Goal: Information Seeking & Learning: Check status

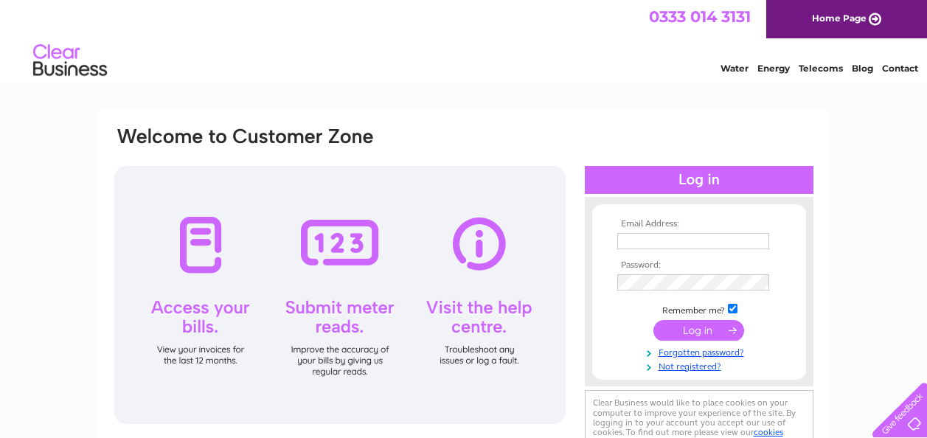
type input "sales@ardgowanbeauty.co.uk"
click at [695, 330] on input "submit" at bounding box center [699, 330] width 91 height 21
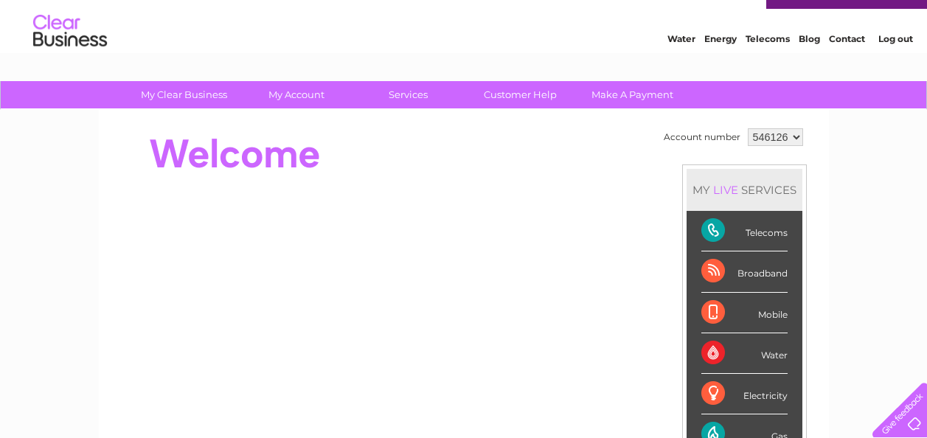
scroll to position [59, 0]
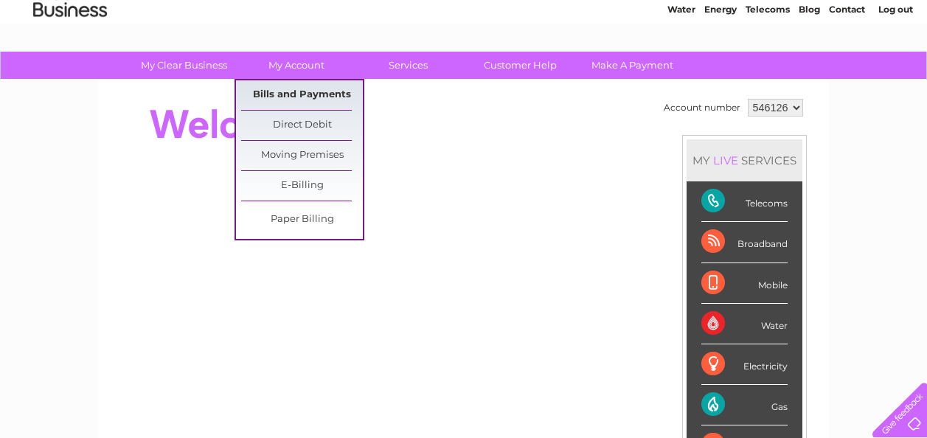
click at [304, 91] on link "Bills and Payments" at bounding box center [302, 95] width 122 height 30
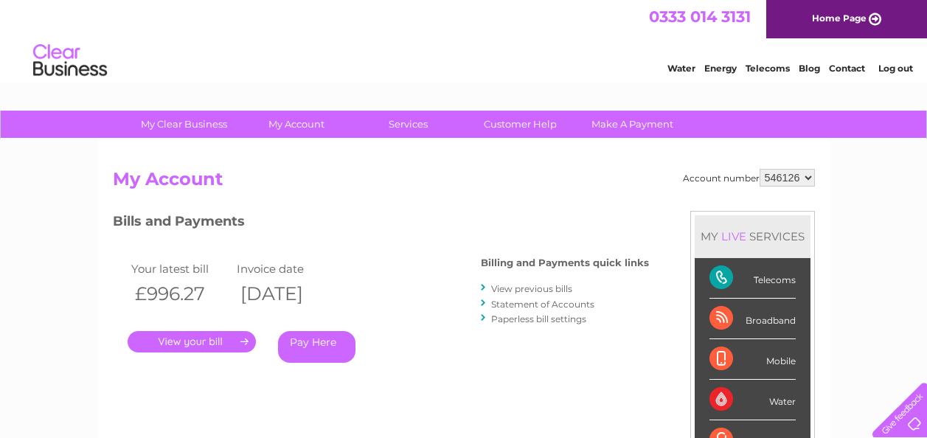
click at [215, 339] on link "." at bounding box center [192, 341] width 128 height 21
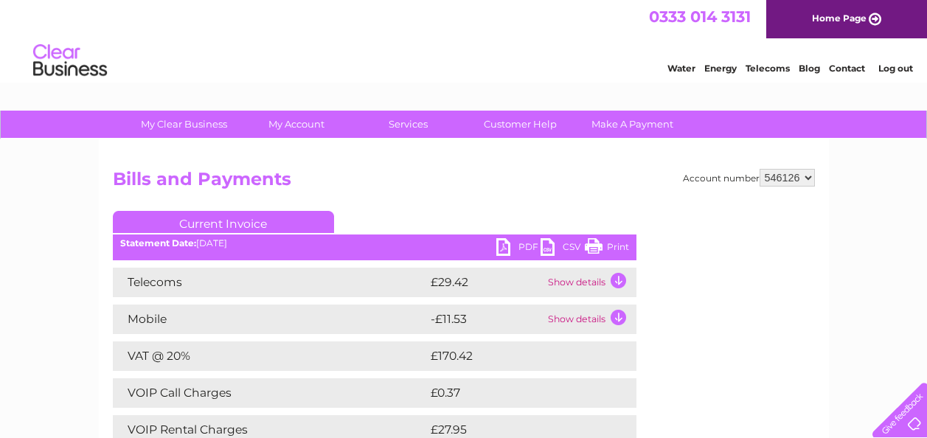
click at [812, 181] on select "546126 906050" at bounding box center [787, 178] width 55 height 18
select select "906050"
click at [760, 169] on select "546126 906050" at bounding box center [787, 178] width 55 height 18
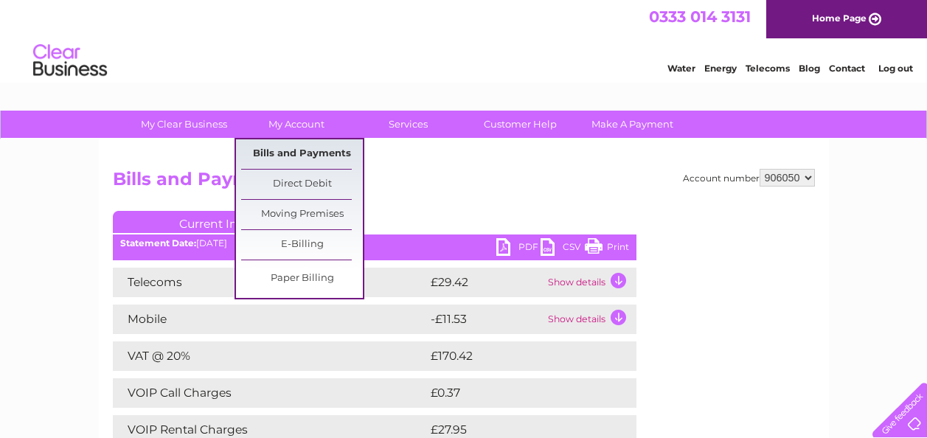
click at [299, 152] on link "Bills and Payments" at bounding box center [302, 154] width 122 height 30
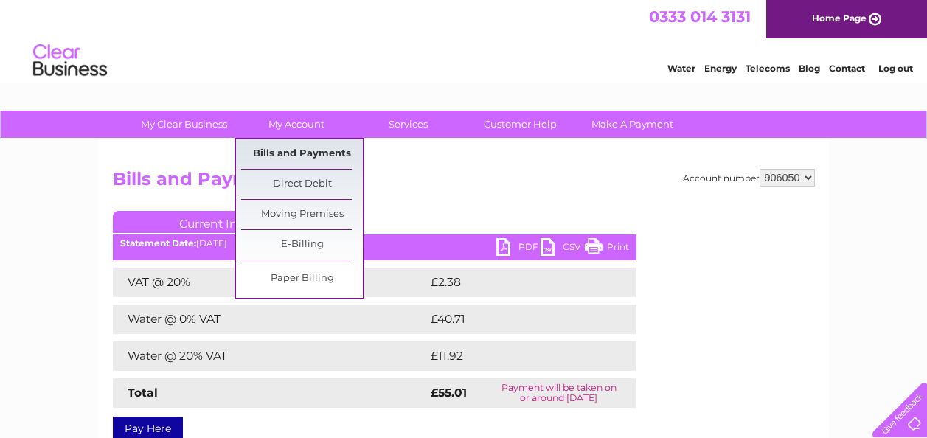
click at [288, 146] on link "Bills and Payments" at bounding box center [302, 154] width 122 height 30
click at [288, 147] on link "Bills and Payments" at bounding box center [302, 154] width 122 height 30
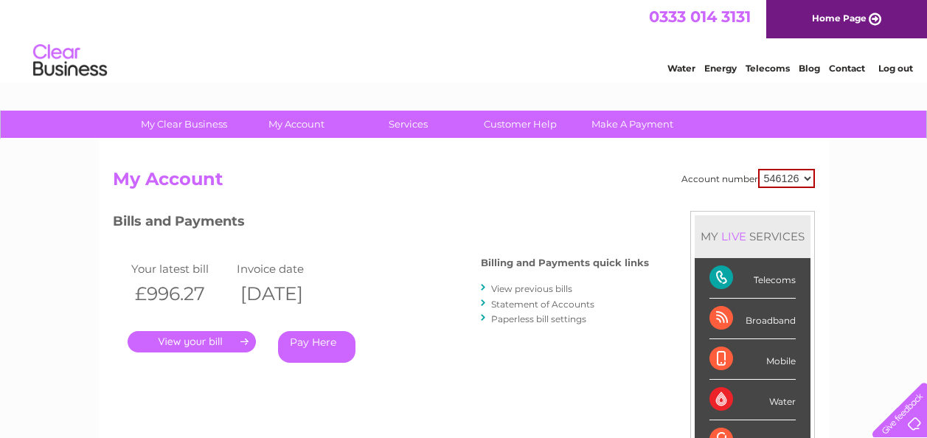
click at [807, 178] on select "546126 906050" at bounding box center [786, 178] width 57 height 19
select select "906050"
click at [758, 169] on select "546126 906050" at bounding box center [786, 178] width 57 height 19
click at [533, 290] on link "View previous bills" at bounding box center [531, 288] width 81 height 11
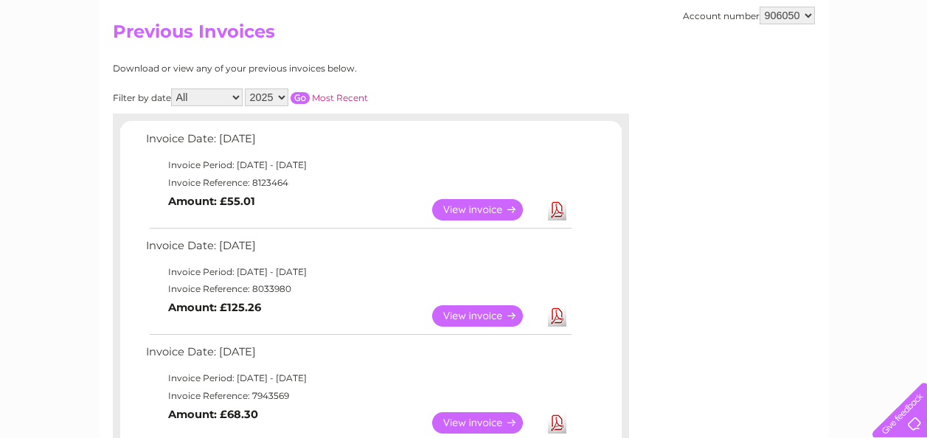
scroll to position [177, 0]
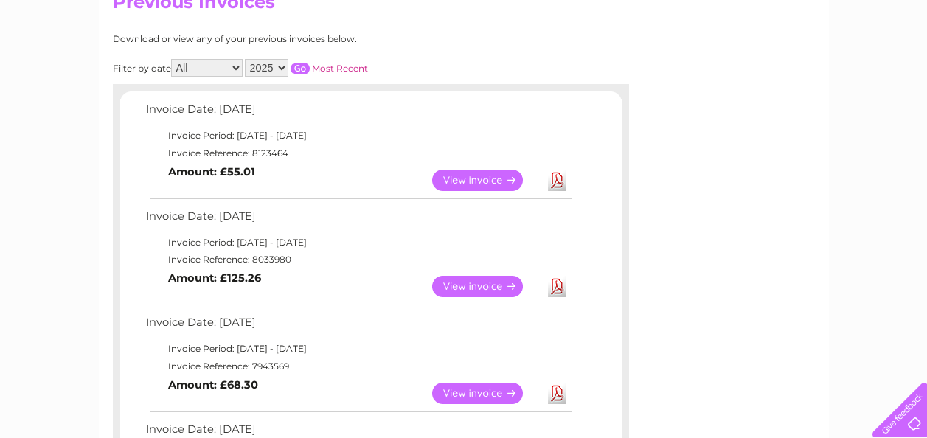
click at [479, 288] on link "View" at bounding box center [486, 286] width 108 height 21
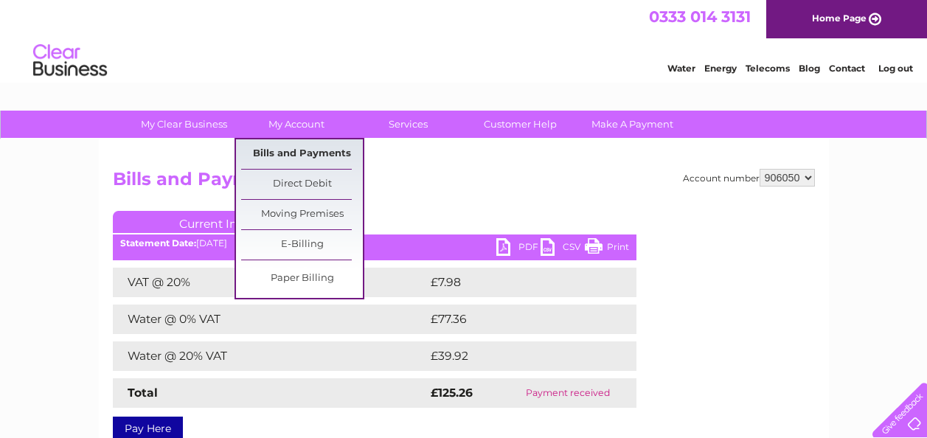
click at [311, 146] on link "Bills and Payments" at bounding box center [302, 154] width 122 height 30
click at [311, 148] on link "Bills and Payments" at bounding box center [302, 154] width 122 height 30
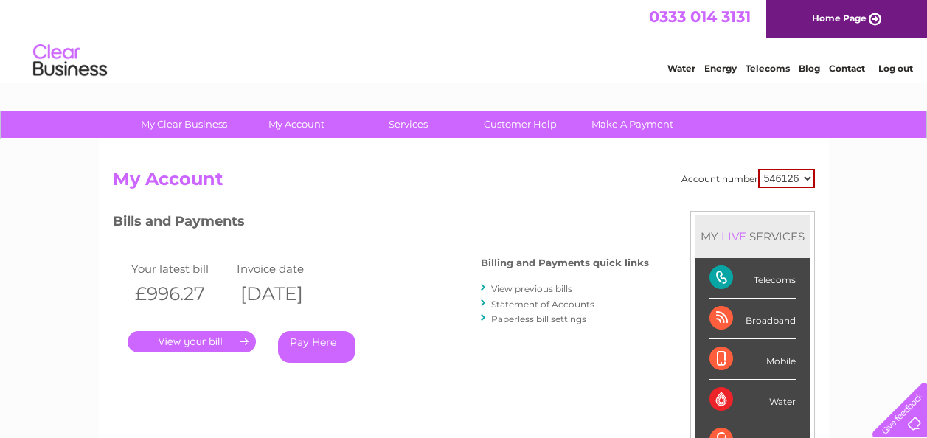
click at [809, 179] on select "546126 906050" at bounding box center [786, 178] width 57 height 19
select select "906050"
click at [758, 169] on select "546126 906050" at bounding box center [786, 178] width 57 height 19
click at [525, 293] on link "View previous bills" at bounding box center [531, 288] width 81 height 11
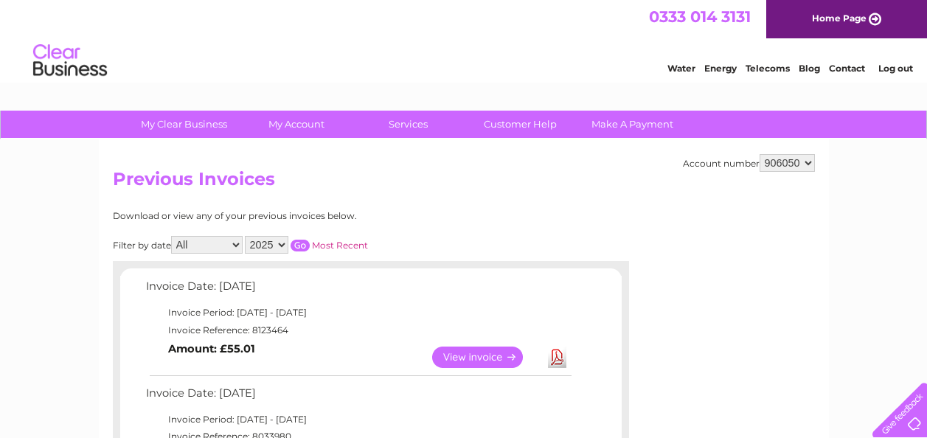
click at [480, 359] on link "View" at bounding box center [486, 357] width 108 height 21
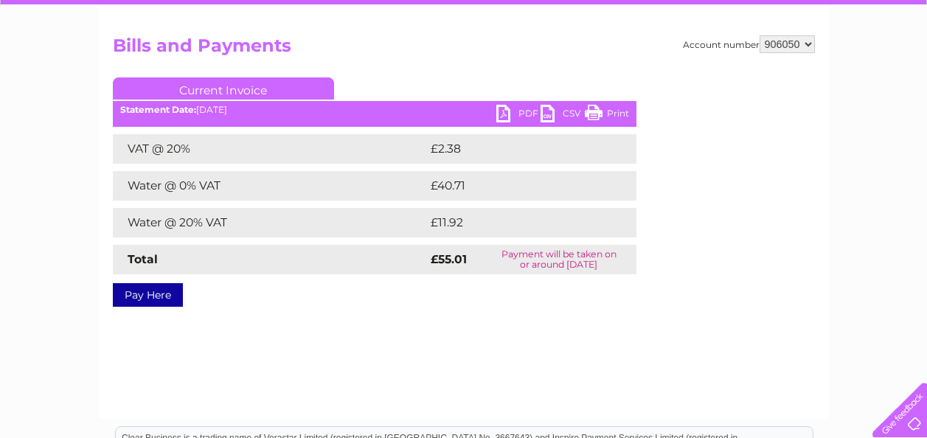
scroll to position [148, 0]
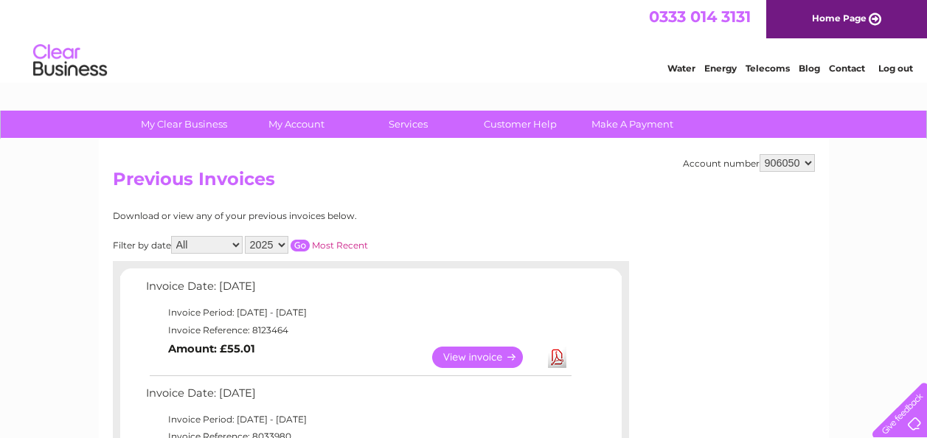
click at [809, 170] on select "546126 906050" at bounding box center [787, 163] width 55 height 18
click at [760, 154] on select "546126 906050" at bounding box center [787, 163] width 55 height 18
click at [809, 163] on select "546126 906050" at bounding box center [787, 163] width 55 height 18
select select "546126"
click at [760, 154] on select "546126 906050" at bounding box center [787, 163] width 55 height 18
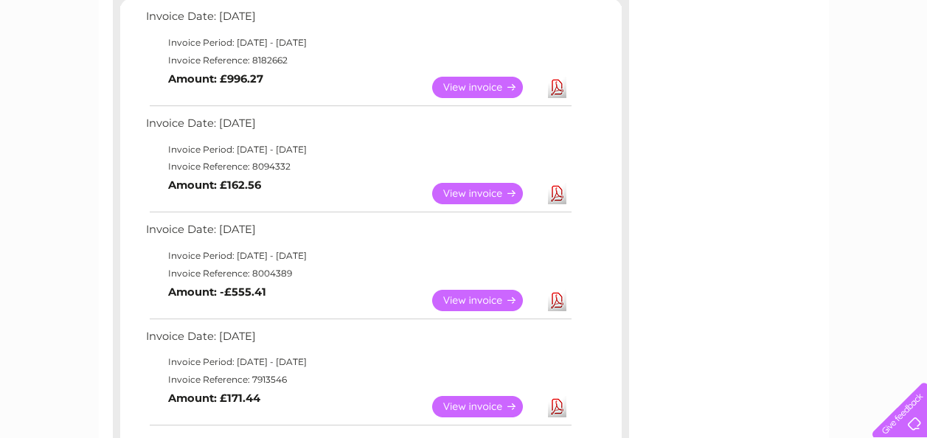
scroll to position [256, 0]
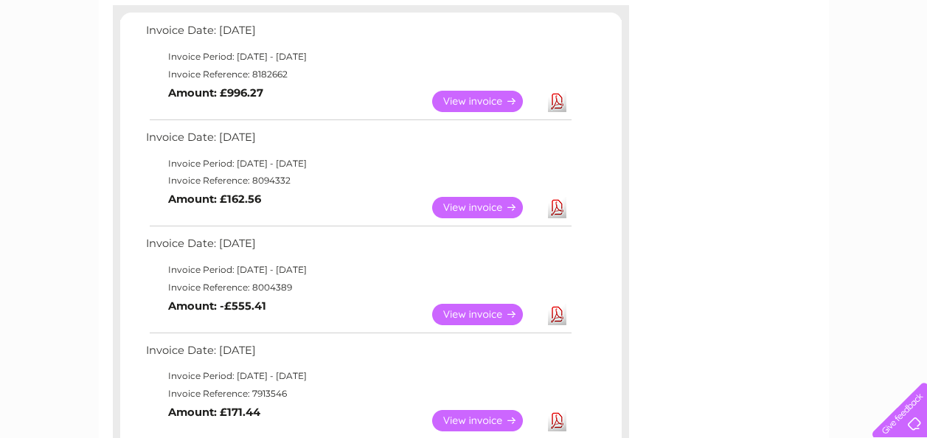
click at [247, 290] on td "Invoice Reference: 8004389" at bounding box center [358, 288] width 432 height 18
click at [490, 317] on link "View" at bounding box center [486, 314] width 108 height 21
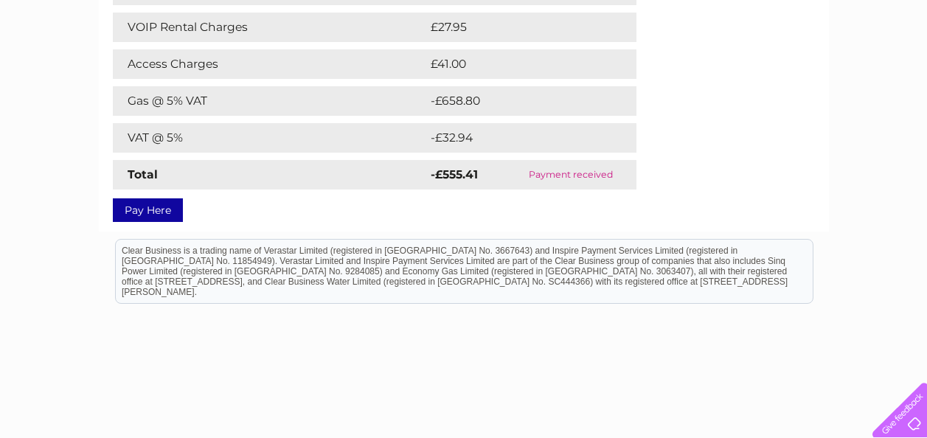
scroll to position [459, 0]
